Goal: Use online tool/utility: Use online tool/utility

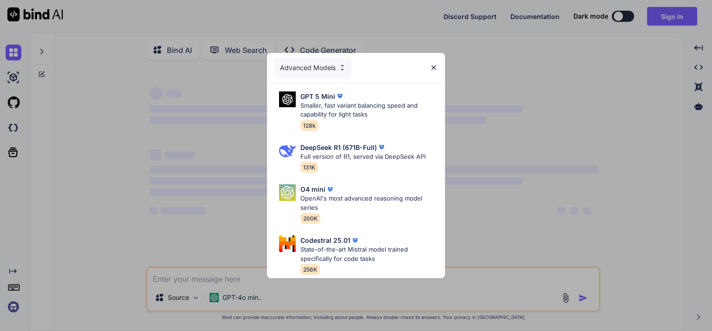
type textarea "x"
click at [335, 245] on p "State-of-the-art Mistral model trained specifically for code tasks" at bounding box center [368, 254] width 137 height 18
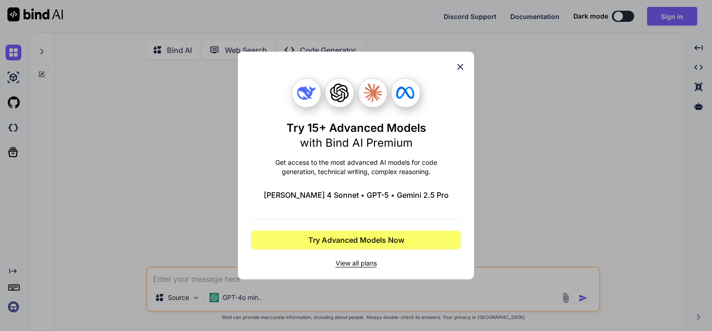
click at [364, 262] on span "View all plans" at bounding box center [356, 262] width 210 height 9
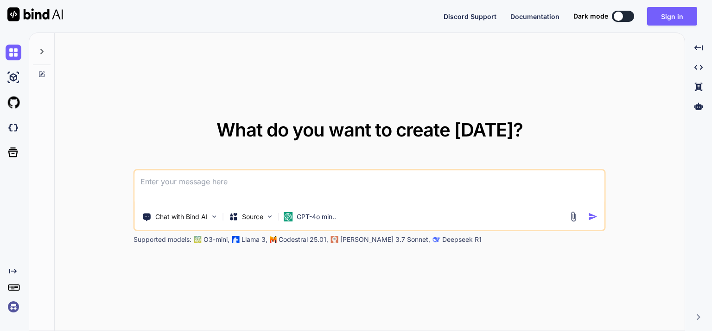
click at [160, 185] on textarea at bounding box center [370, 187] width 470 height 34
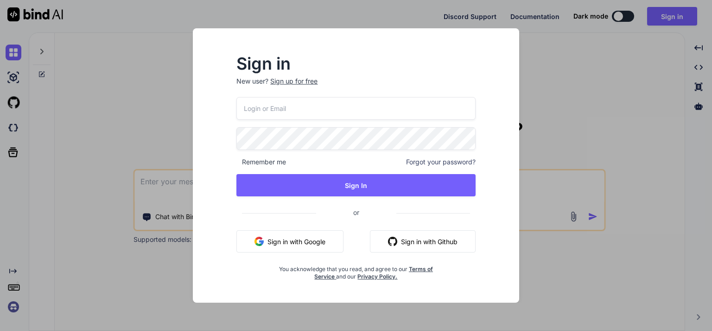
click at [511, 103] on div "Sign in New user? Sign up for free Remember me Forgot your password? Sign In or…" at bounding box center [356, 173] width 312 height 257
drag, startPoint x: 491, startPoint y: 67, endPoint x: 512, endPoint y: 283, distance: 217.1
click at [512, 283] on div "Sign in New user? Sign up for free Remember me Forgot your password? Sign In or…" at bounding box center [356, 165] width 326 height 274
